Goal: Check status: Check status

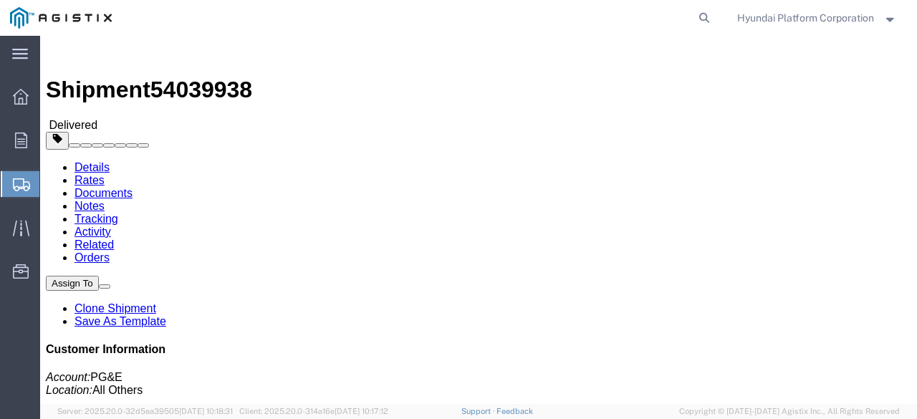
click at [0, 0] on span "Shipment Manager" at bounding box center [0, 0] width 0 height 0
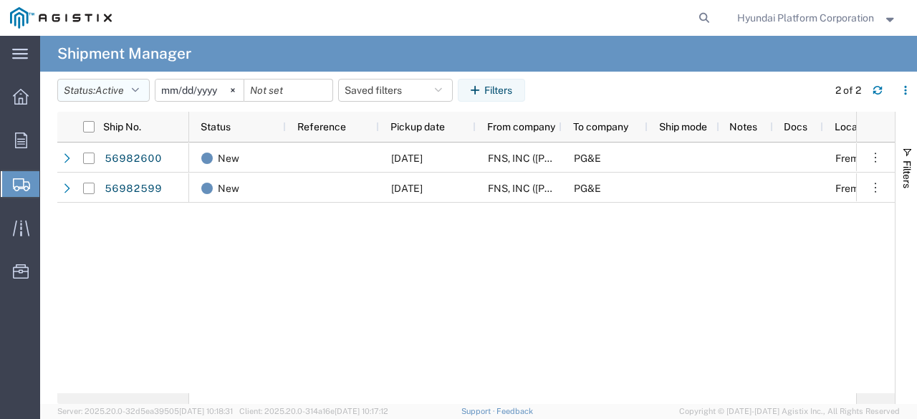
click at [112, 94] on span "Active" at bounding box center [109, 89] width 29 height 11
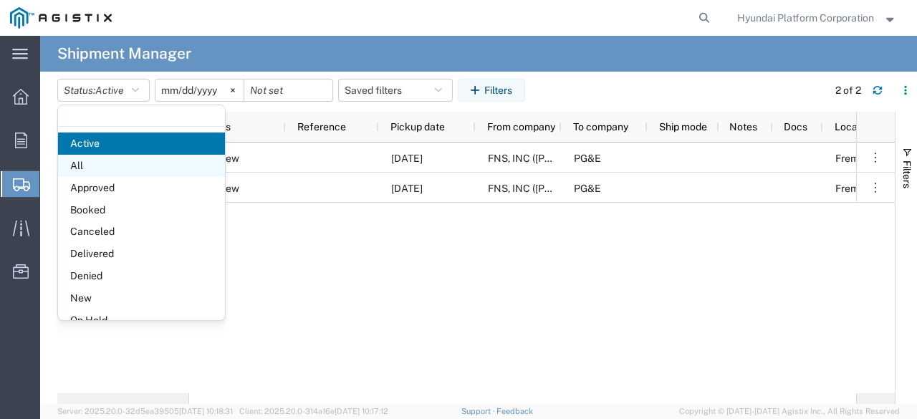
click at [115, 155] on span "All" at bounding box center [141, 166] width 167 height 22
